Goal: Task Accomplishment & Management: Manage account settings

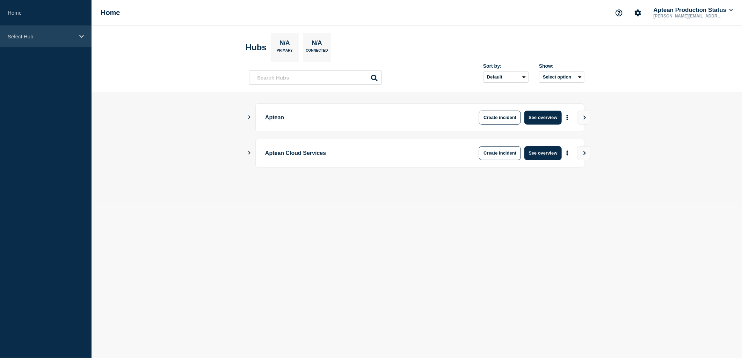
click at [58, 39] on div "Select Hub" at bounding box center [46, 36] width 92 height 21
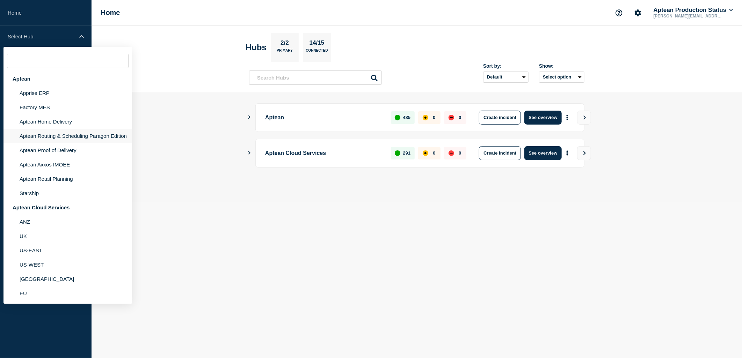
click at [43, 134] on li "Aptean Routing & Scheduling Paragon Edition" at bounding box center [67, 136] width 129 height 14
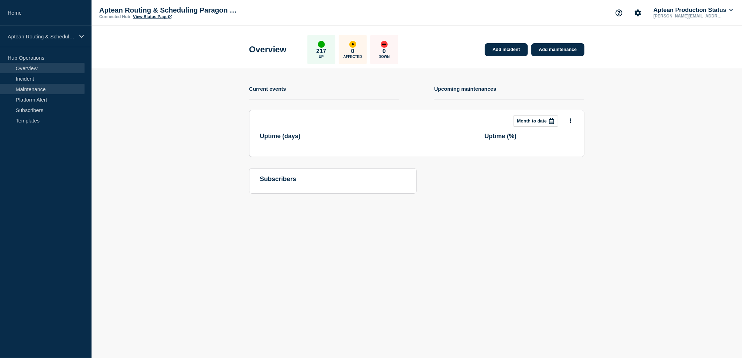
click at [35, 93] on link "Maintenance" at bounding box center [42, 89] width 85 height 10
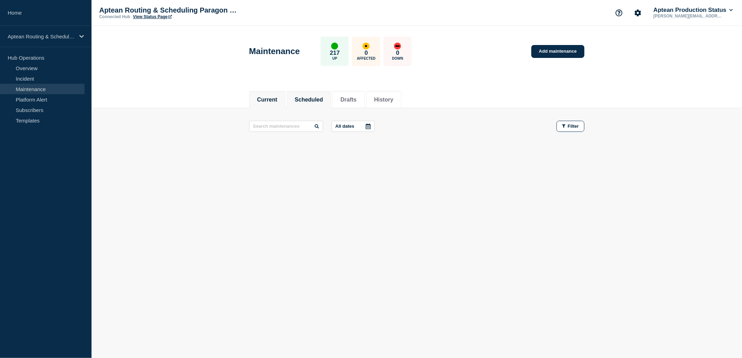
click at [312, 103] on li "Scheduled" at bounding box center [309, 99] width 44 height 17
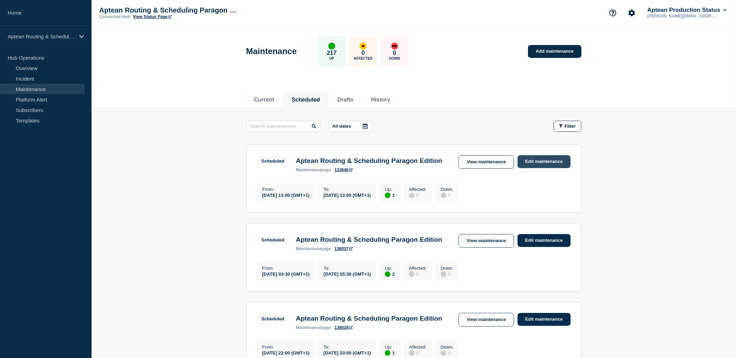
click at [523, 158] on link "Edit maintenance" at bounding box center [544, 161] width 53 height 13
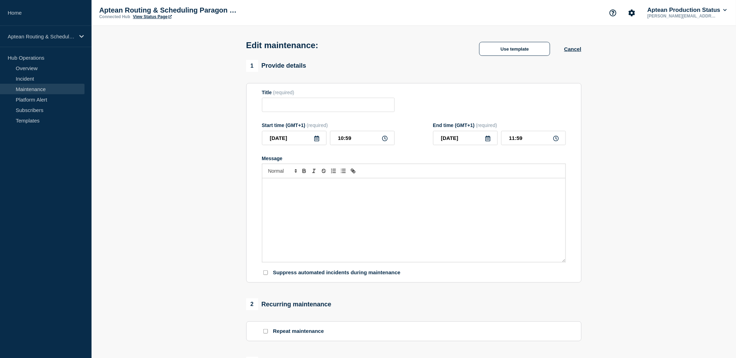
type input "Aptean Routing & Scheduling Paragon Edition"
type input "[DATE]"
type input "11:00"
type input "[DATE]"
type input "13:00"
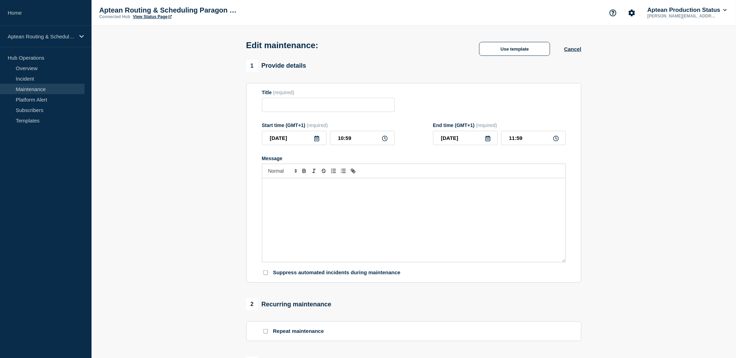
checkbox input "true"
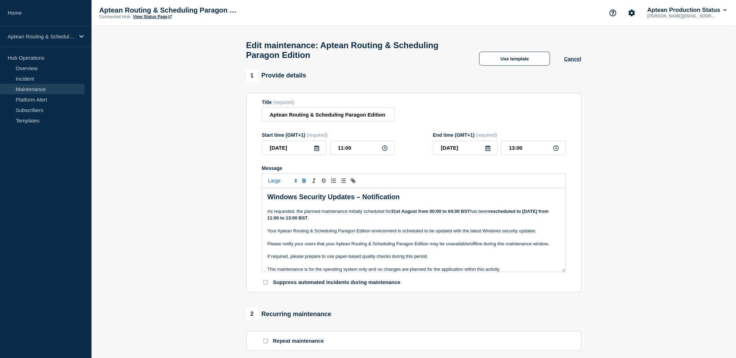
click at [354, 221] on p "As requested, the planned maintenance initially scheduled for [DATE] from 00:00…" at bounding box center [414, 215] width 293 height 13
click at [579, 62] on button "Cancel" at bounding box center [572, 59] width 17 height 6
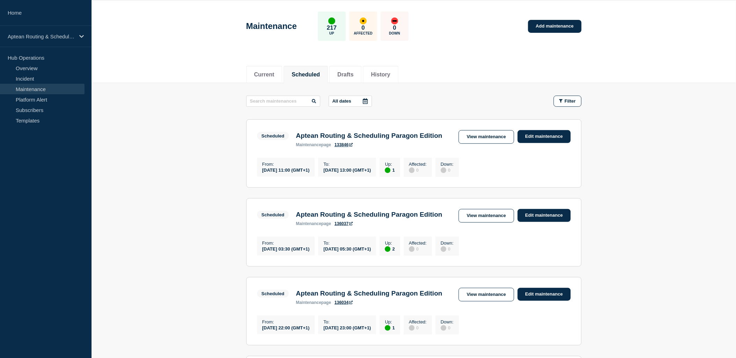
scroll to position [39, 0]
